Goal: Task Accomplishment & Management: Manage account settings

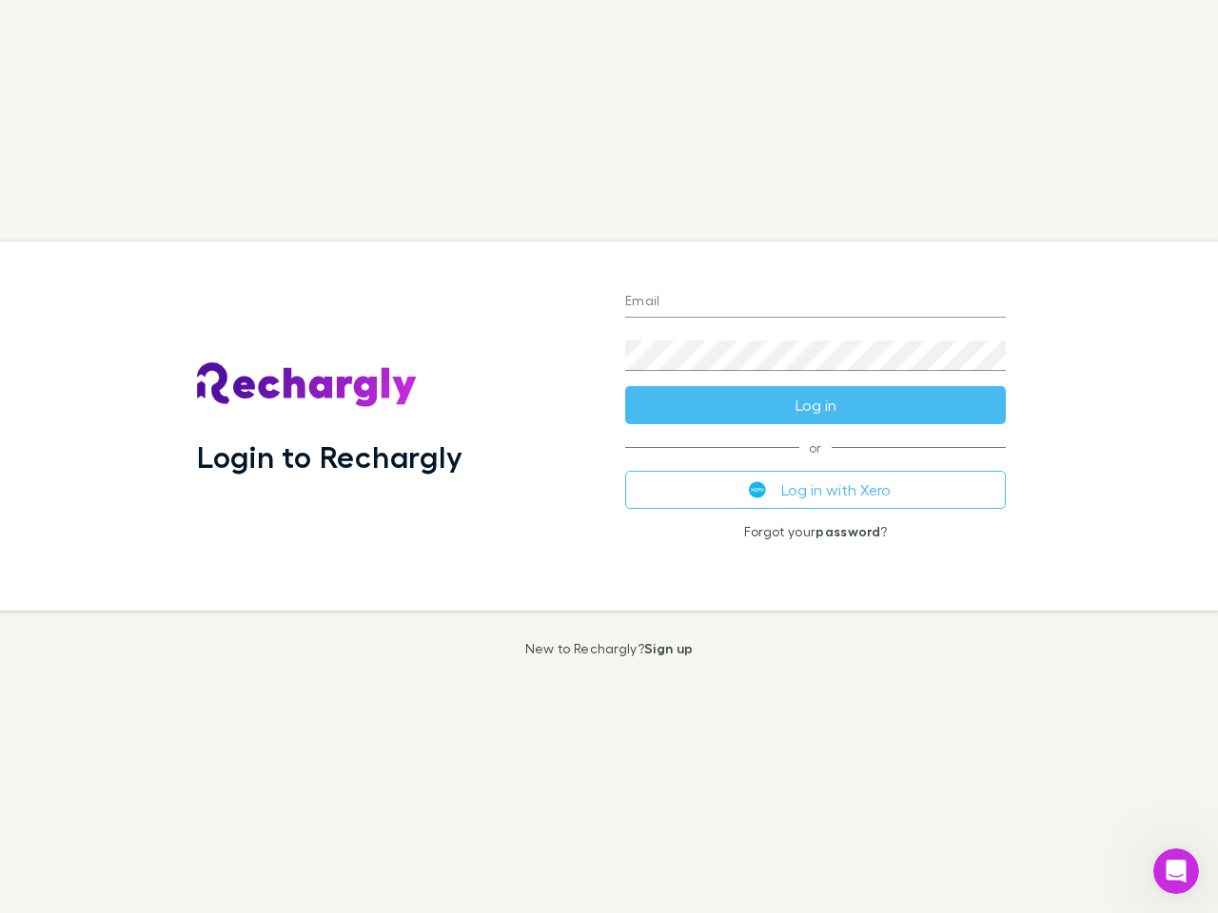
click at [609, 457] on div "Login to Rechargly" at bounding box center [396, 426] width 428 height 369
click at [815, 303] on input "Email" at bounding box center [815, 302] width 381 height 30
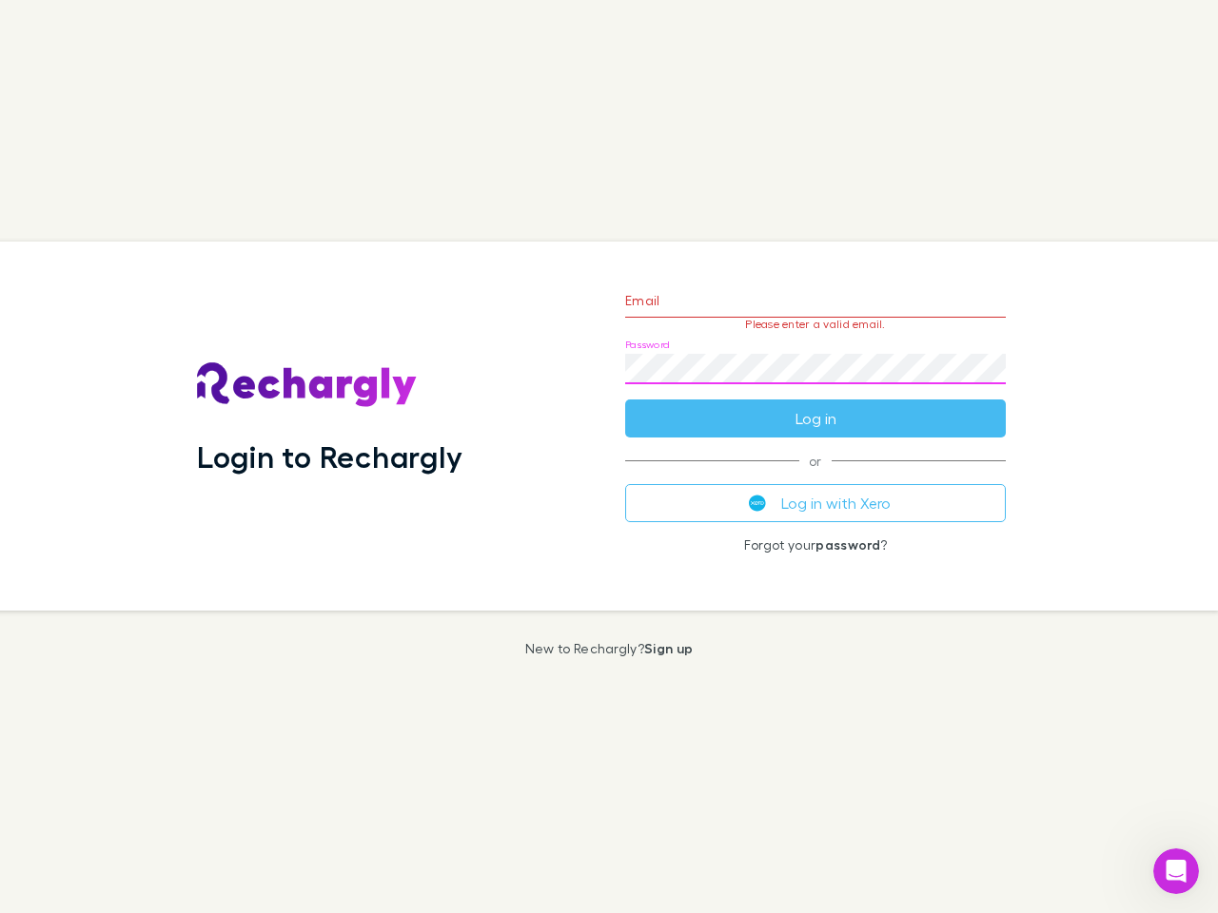
click at [815, 405] on form "Email Please enter a valid email. Password Log in" at bounding box center [815, 355] width 381 height 166
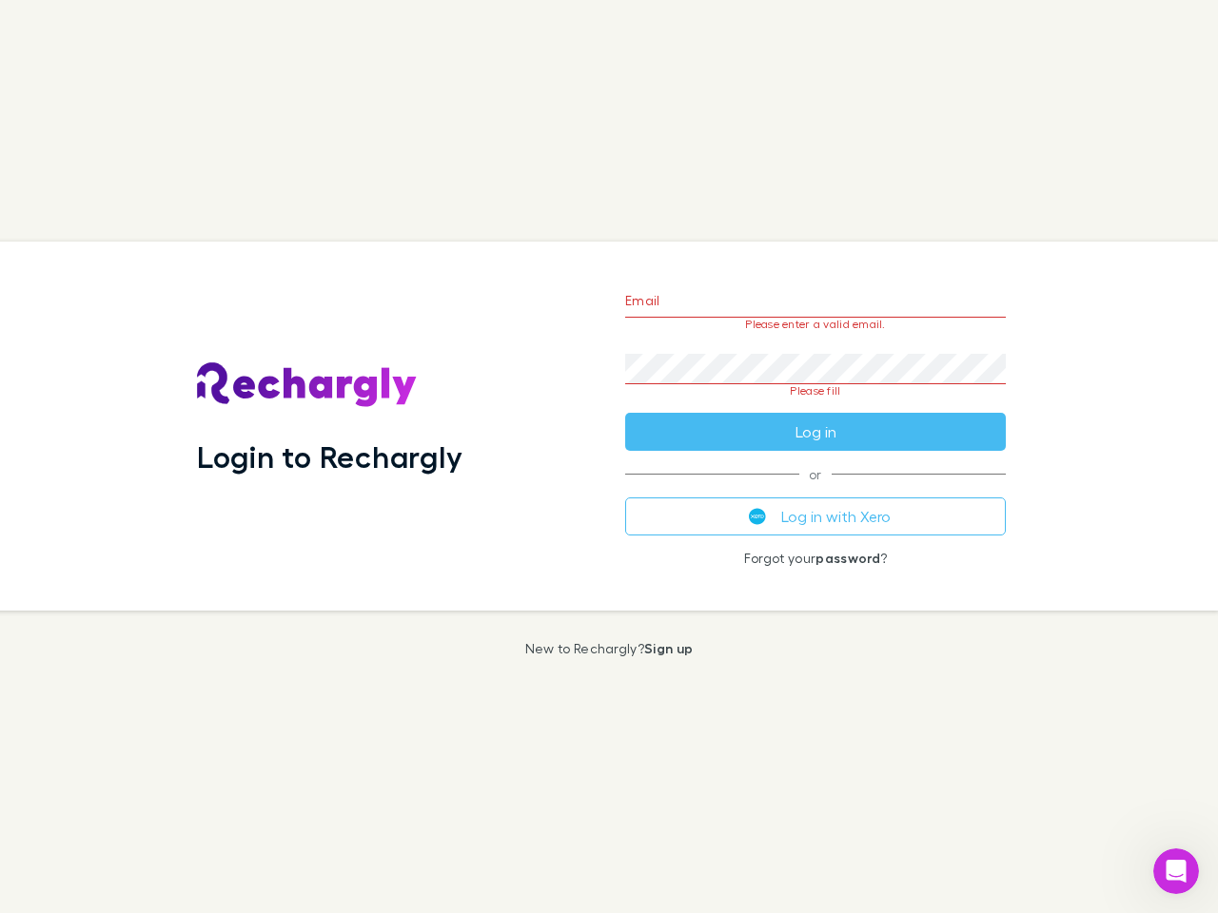
click at [815, 490] on div "Email Please enter a valid email. Password Please fill Log in or Log in with Xe…" at bounding box center [815, 426] width 411 height 369
click at [1176, 872] on icon "Open Intercom Messenger" at bounding box center [1176, 871] width 31 height 31
